Goal: Task Accomplishment & Management: Manage account settings

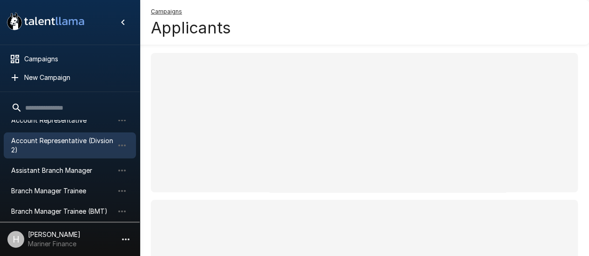
scroll to position [47, 0]
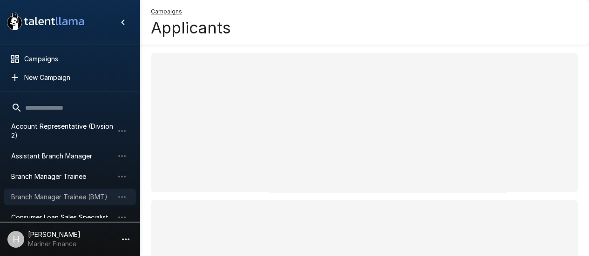
click at [72, 191] on div "Branch Manager Trainee (BMT)" at bounding box center [70, 197] width 132 height 17
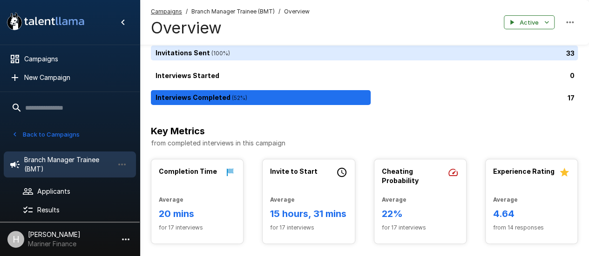
scroll to position [47, 0]
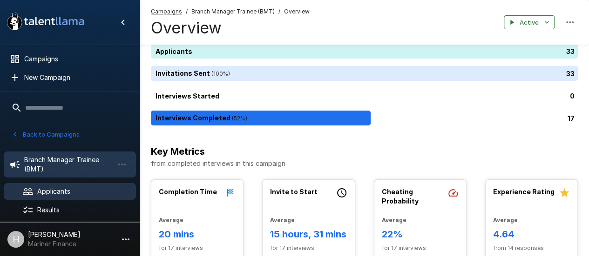
click at [100, 189] on span "Applicants" at bounding box center [82, 191] width 91 height 9
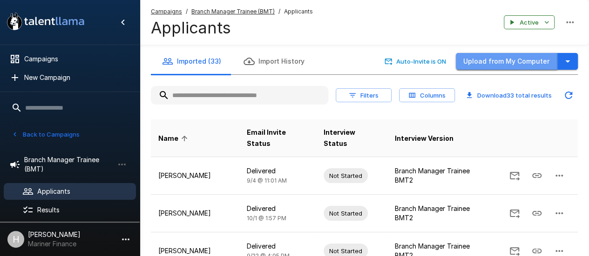
click at [527, 63] on button "Upload from My Computer" at bounding box center [506, 61] width 101 height 17
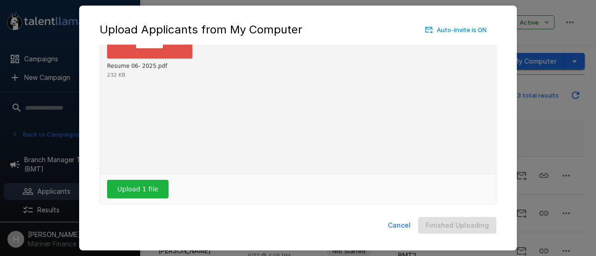
scroll to position [73, 0]
click at [150, 190] on button "Upload 1 file" at bounding box center [137, 189] width 61 height 19
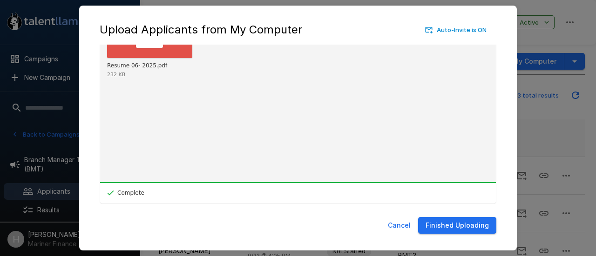
click at [457, 229] on button "Finished Uploading" at bounding box center [457, 225] width 78 height 17
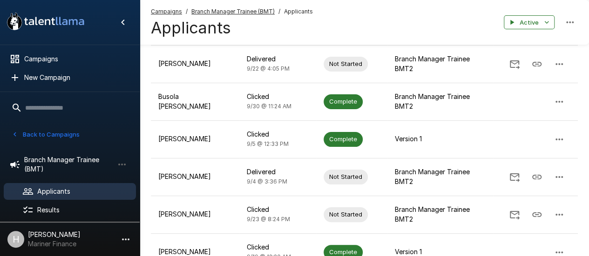
scroll to position [333, 0]
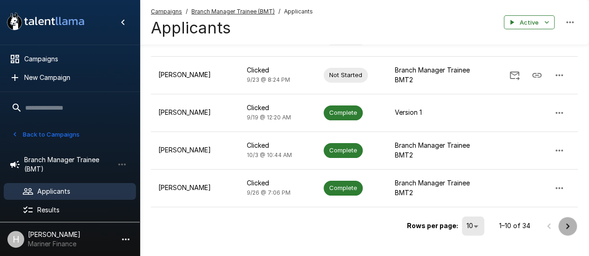
click at [567, 221] on icon "Go to next page" at bounding box center [567, 226] width 11 height 11
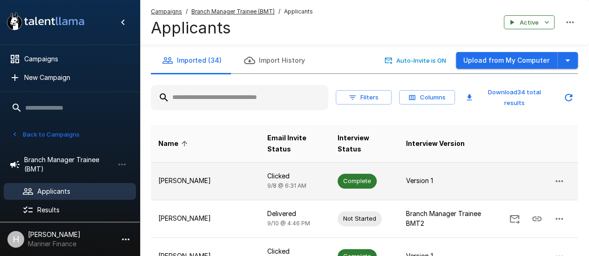
scroll to position [0, 0]
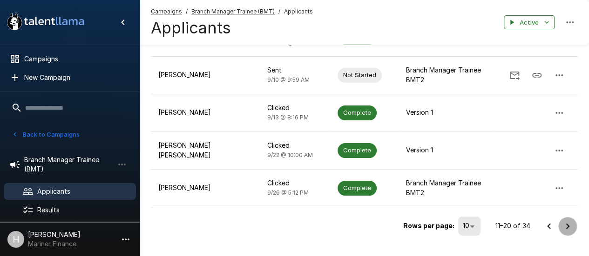
click at [566, 221] on icon "Go to next page" at bounding box center [567, 226] width 11 height 11
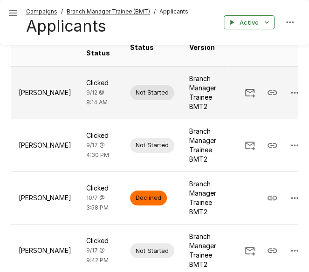
scroll to position [185, 0]
